Goal: Task Accomplishment & Management: Manage account settings

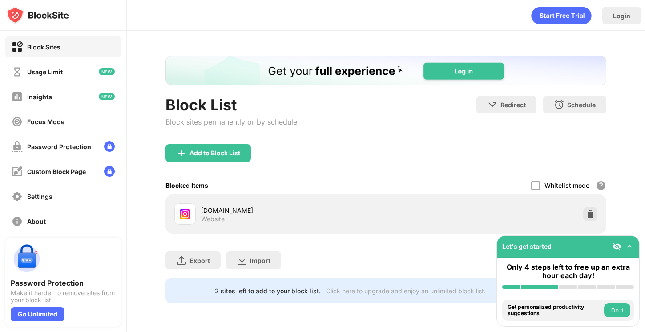
click at [589, 210] on img at bounding box center [590, 214] width 9 height 9
